Goal: Book appointment/travel/reservation

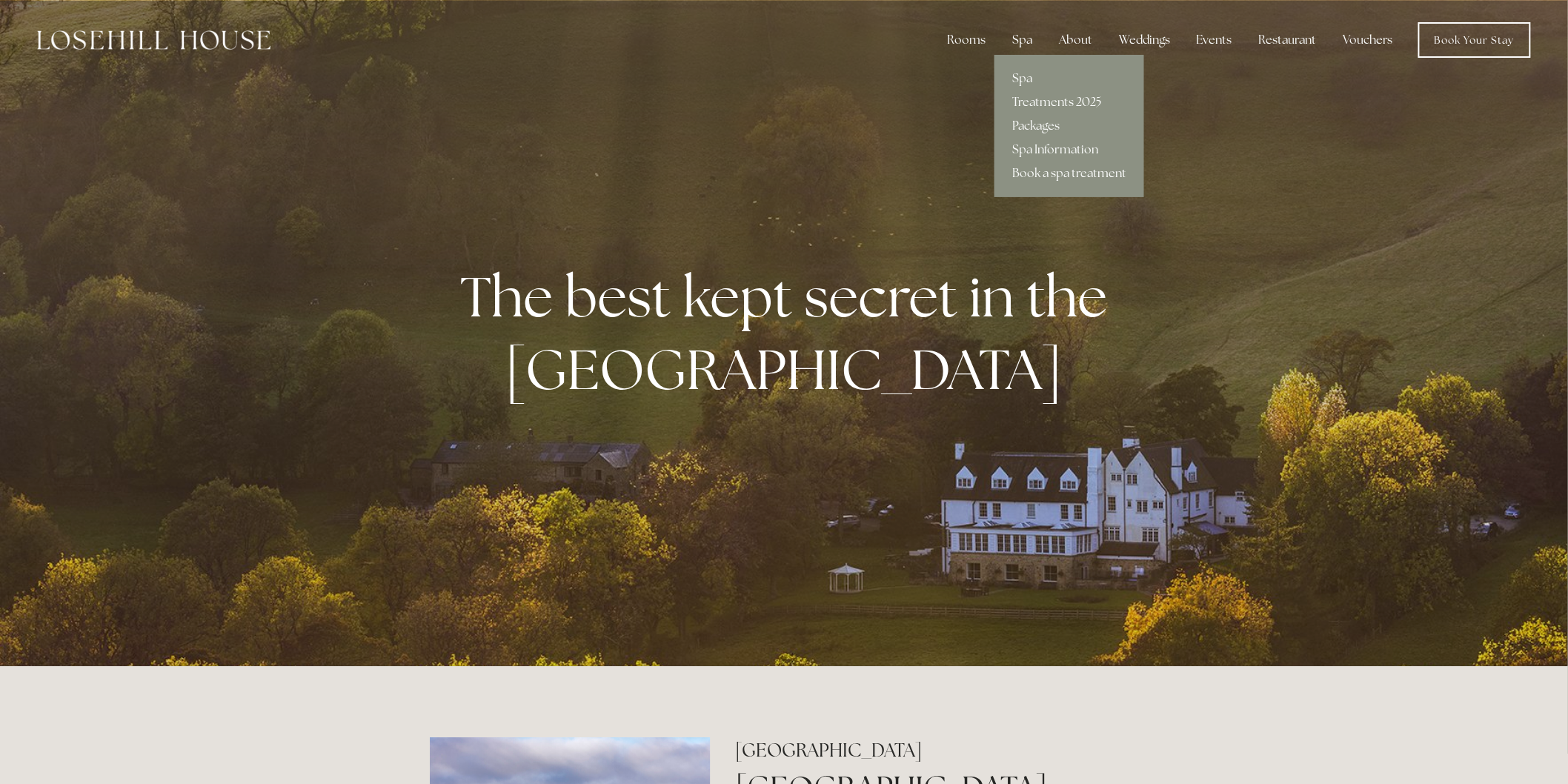
click at [1025, 40] on div "Spa" at bounding box center [1023, 40] width 44 height 30
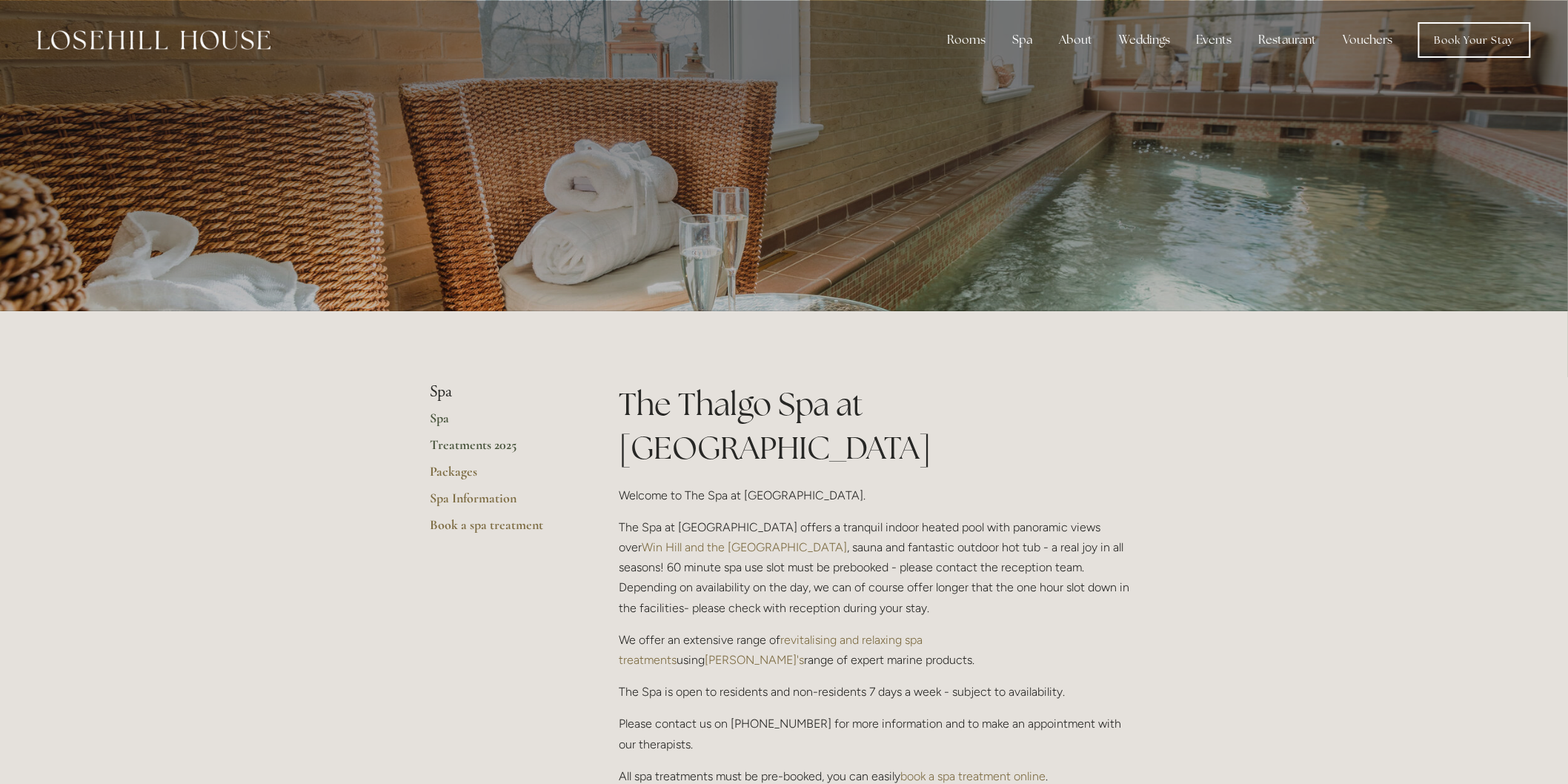
click at [464, 440] on link "Treatments 2025" at bounding box center [501, 450] width 142 height 27
